Goal: Information Seeking & Learning: Learn about a topic

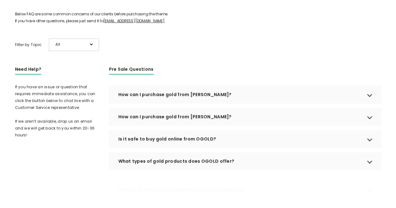
scroll to position [94, 0]
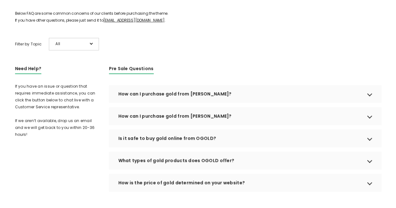
click at [186, 103] on div "How can I purchase gold from [PERSON_NAME]?" at bounding box center [245, 94] width 273 height 18
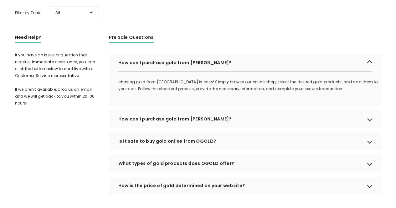
scroll to position [157, 0]
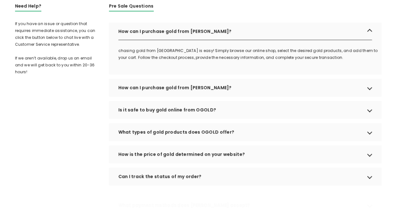
click at [170, 95] on div "How can I purchase gold from [PERSON_NAME]?" at bounding box center [245, 88] width 273 height 18
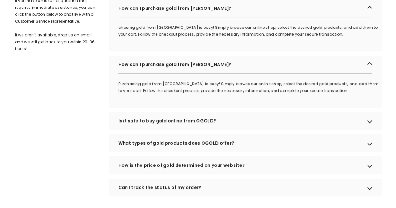
scroll to position [188, 0]
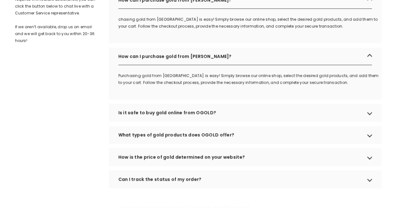
click at [172, 121] on div "Is it safe to buy gold online from OGOLD?" at bounding box center [245, 113] width 273 height 18
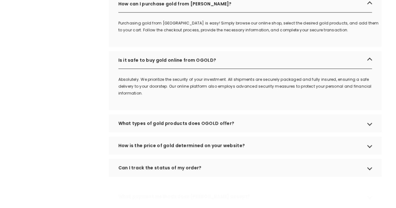
scroll to position [251, 0]
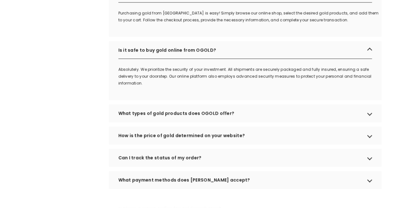
click at [150, 122] on div "What types of gold products does OGOLD offer?" at bounding box center [245, 114] width 273 height 18
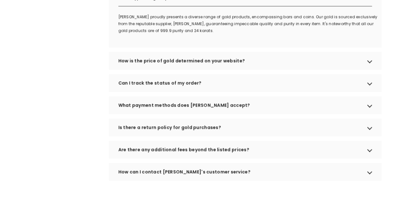
scroll to position [376, 0]
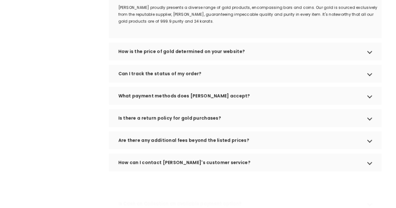
click at [201, 60] on div "How is the price of gold determined on your website?" at bounding box center [245, 52] width 273 height 18
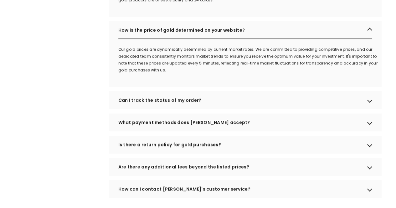
scroll to position [407, 0]
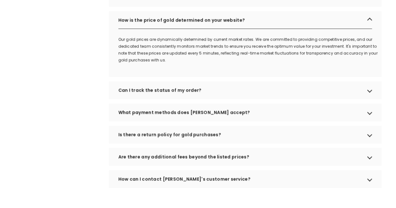
click at [174, 98] on div "Can I track the status of my order?" at bounding box center [245, 90] width 273 height 18
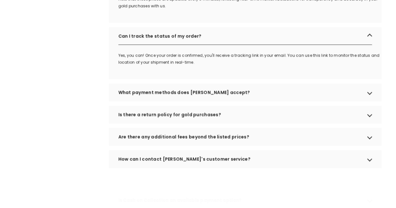
scroll to position [470, 0]
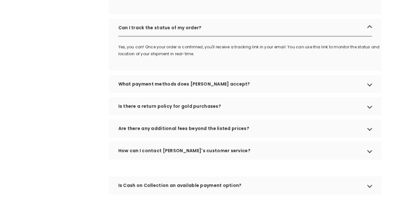
click at [197, 89] on div "What payment methods does [PERSON_NAME] accept?" at bounding box center [245, 84] width 273 height 18
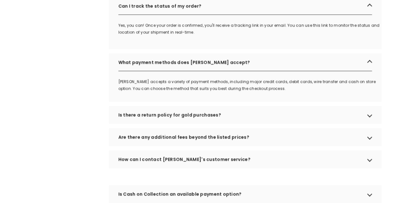
scroll to position [501, 0]
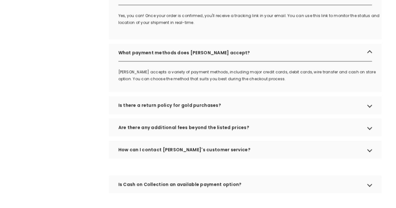
click at [191, 114] on div "Is there a return policy for gold purchases?" at bounding box center [245, 105] width 273 height 18
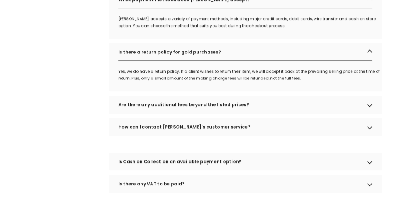
scroll to position [564, 0]
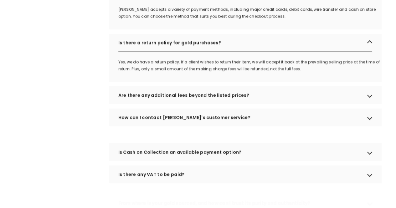
click at [204, 103] on div "Are there any additional fees beyond the listed prices?" at bounding box center [245, 95] width 273 height 18
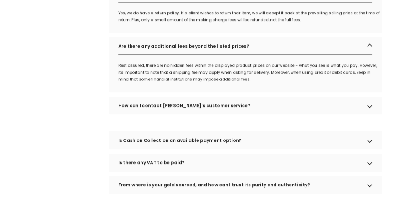
scroll to position [627, 0]
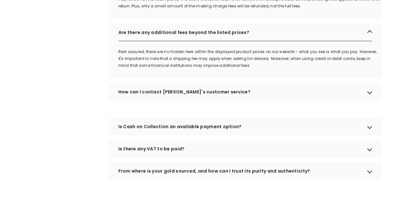
click at [188, 98] on div "How can I contact [PERSON_NAME]'s customer service?" at bounding box center [245, 92] width 273 height 18
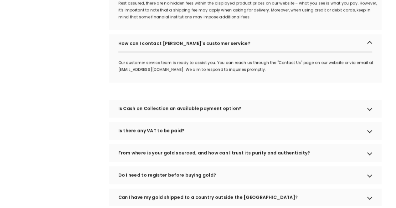
scroll to position [689, 0]
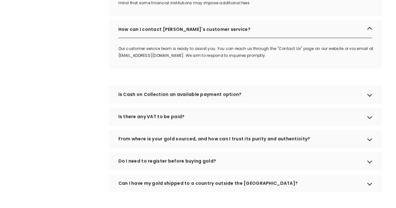
click at [188, 103] on div "Is Cash on Collection an available payment option?" at bounding box center [245, 95] width 273 height 18
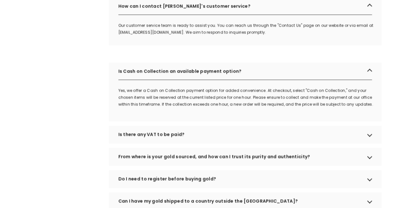
scroll to position [720, 0]
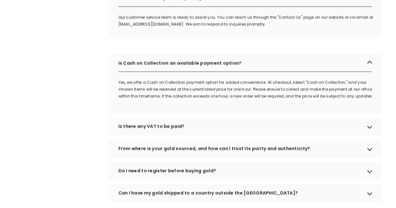
click at [169, 134] on div "Is there any VAT to be paid?" at bounding box center [245, 127] width 273 height 18
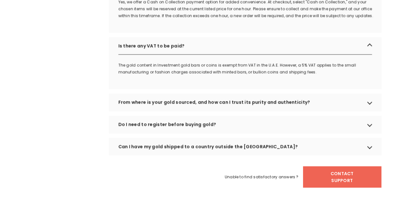
scroll to position [814, 0]
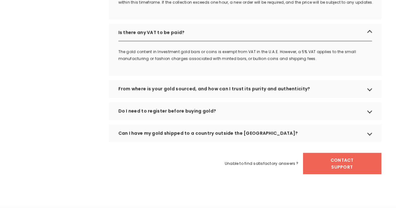
click at [217, 97] on div "From where is your gold sourced, and how can I trust its purity and authenticit…" at bounding box center [245, 89] width 273 height 18
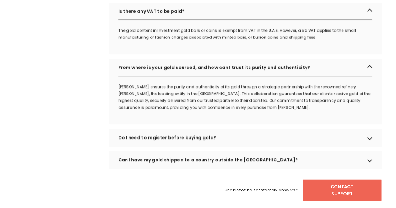
scroll to position [846, 0]
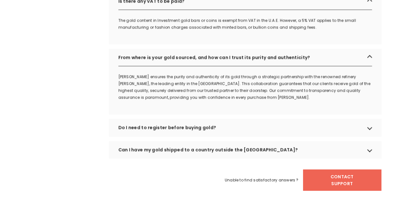
click at [201, 136] on div "Do I need to register before buying gold?" at bounding box center [245, 128] width 273 height 18
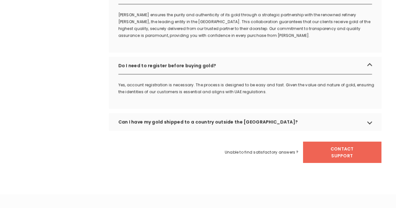
scroll to position [908, 0]
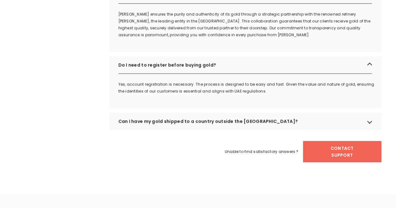
click at [179, 130] on div "Can I have my gold shipped to a country outside the [GEOGRAPHIC_DATA]?" at bounding box center [245, 122] width 273 height 18
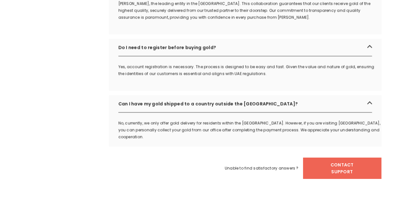
scroll to position [940, 0]
